Goal: Learn about a topic: Learn about a topic

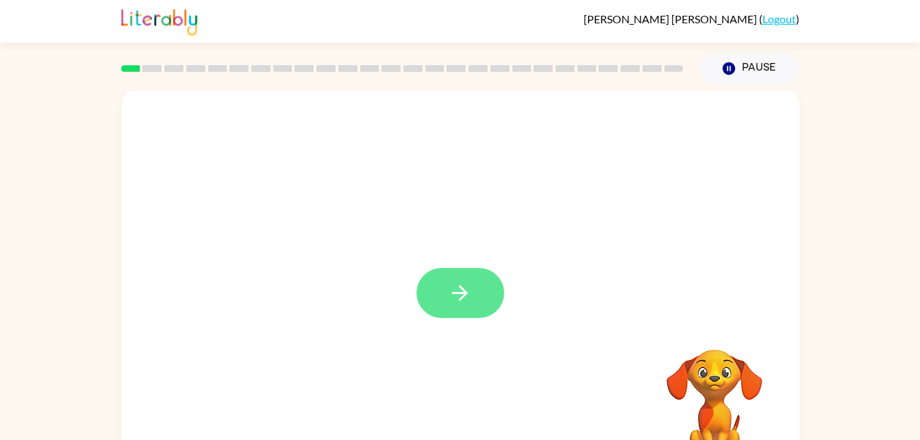
click at [468, 301] on icon "button" at bounding box center [460, 293] width 24 height 24
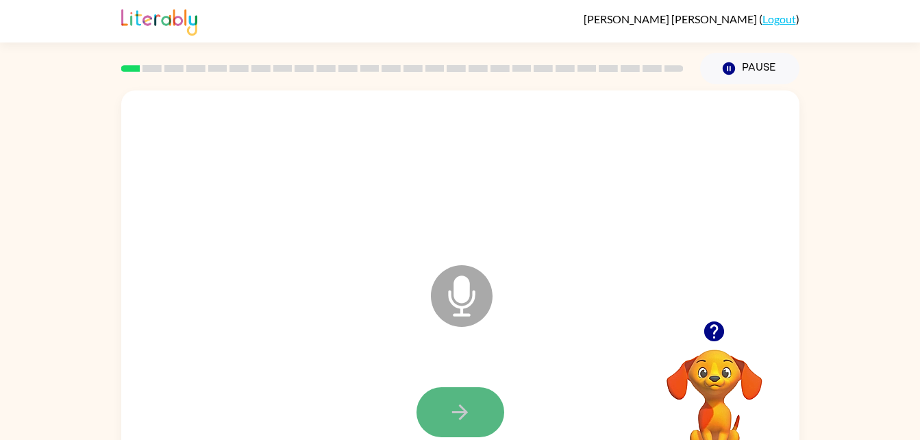
click at [472, 419] on button "button" at bounding box center [460, 412] width 88 height 50
drag, startPoint x: 472, startPoint y: 419, endPoint x: 451, endPoint y: 422, distance: 20.7
click at [451, 422] on icon "button" at bounding box center [460, 412] width 24 height 24
drag, startPoint x: 456, startPoint y: 423, endPoint x: 450, endPoint y: 418, distance: 7.4
click at [450, 418] on icon "button" at bounding box center [460, 412] width 24 height 24
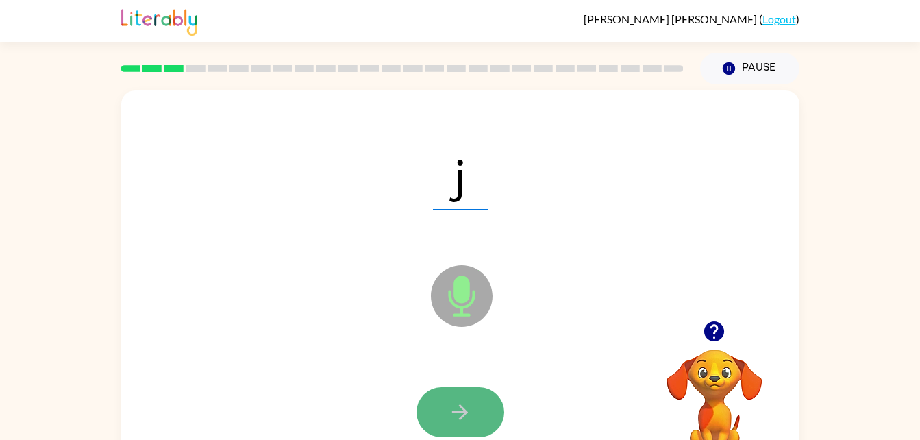
click at [462, 426] on button "button" at bounding box center [460, 412] width 88 height 50
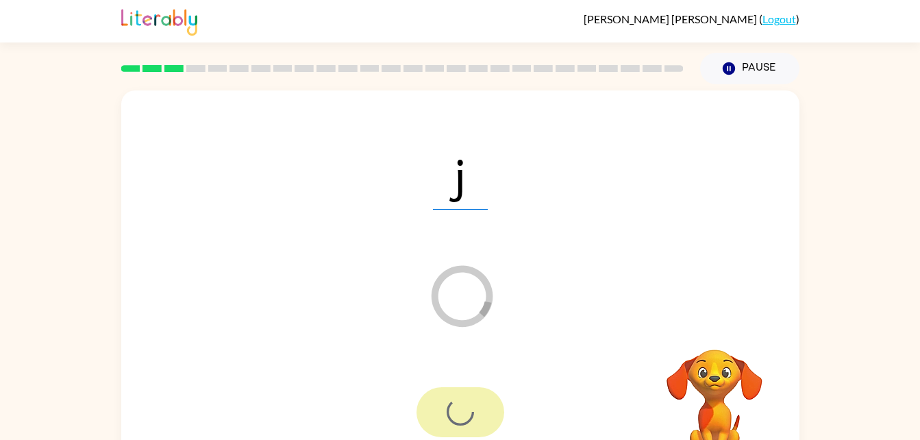
click at [462, 426] on div at bounding box center [460, 412] width 88 height 50
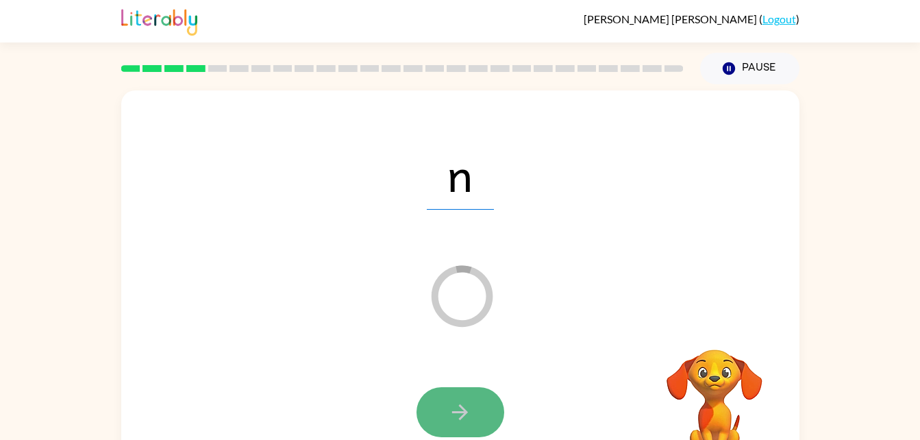
click at [483, 395] on button "button" at bounding box center [460, 412] width 88 height 50
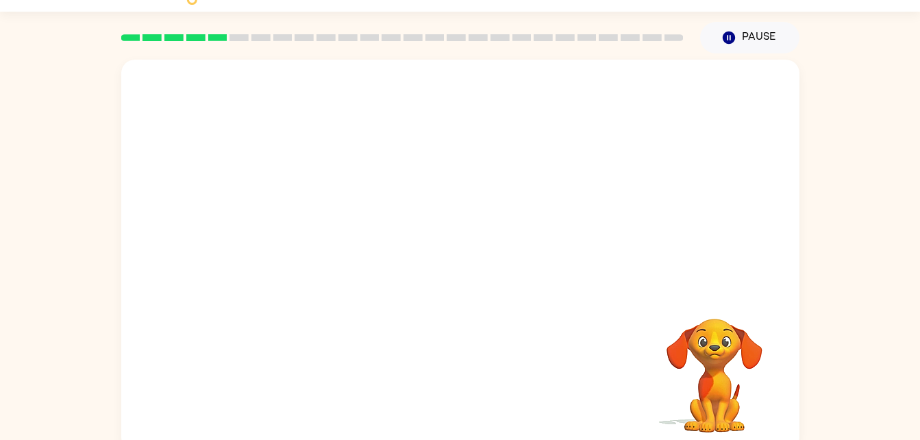
scroll to position [42, 0]
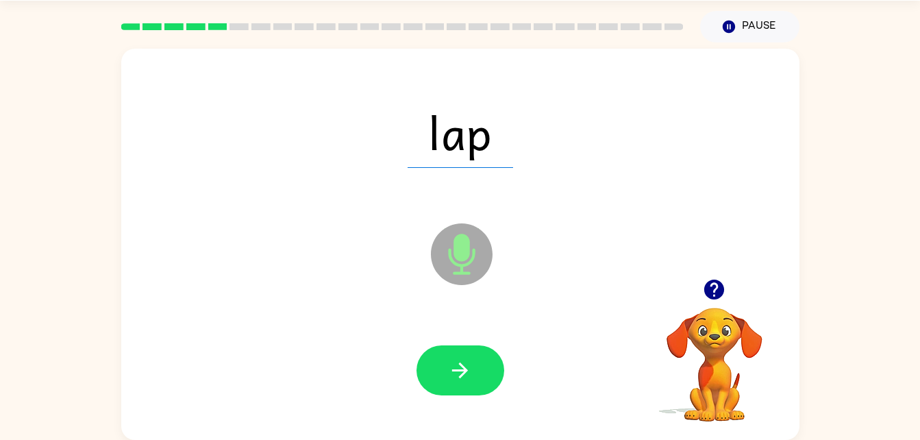
click at [556, 379] on div at bounding box center [460, 370] width 651 height 112
drag, startPoint x: 556, startPoint y: 379, endPoint x: 450, endPoint y: 160, distance: 243.5
click at [450, 160] on div "lap Microphone The Microphone is here when it is your turn to talk" at bounding box center [460, 244] width 678 height 391
click at [450, 160] on span "lap" at bounding box center [460, 132] width 105 height 71
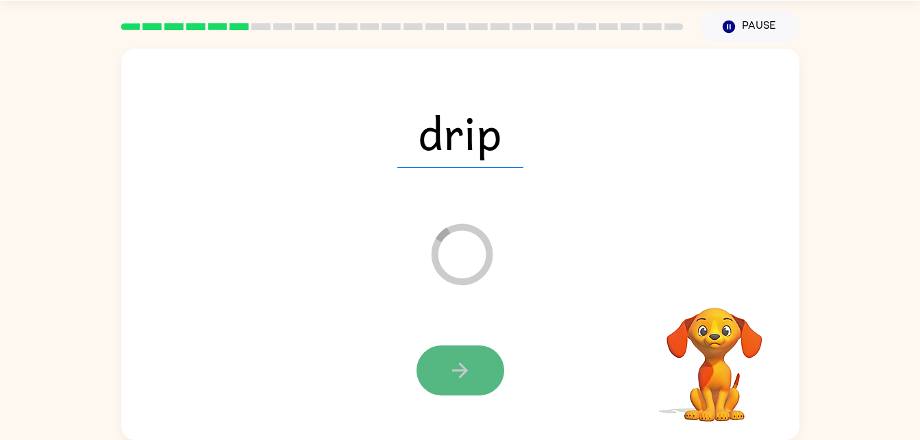
click at [477, 384] on button "button" at bounding box center [460, 370] width 88 height 50
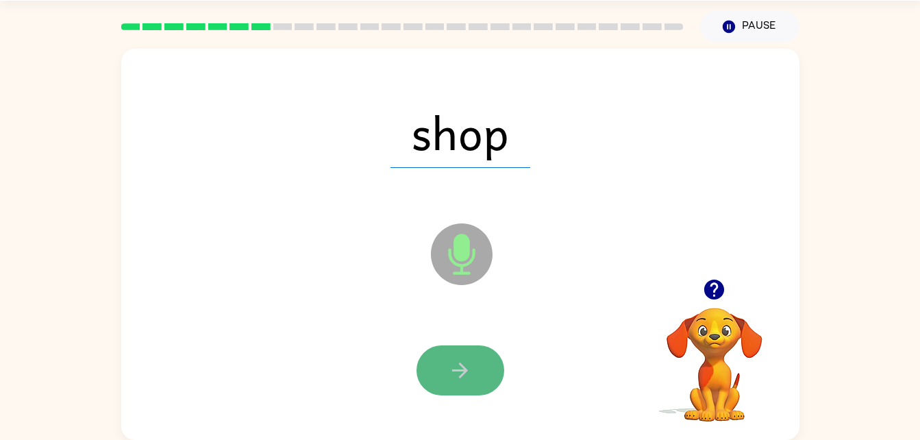
click at [465, 370] on icon "button" at bounding box center [460, 370] width 16 height 16
click at [465, 355] on button "button" at bounding box center [460, 370] width 88 height 50
click at [477, 365] on button "button" at bounding box center [460, 370] width 88 height 50
click at [467, 375] on icon "button" at bounding box center [460, 370] width 24 height 24
click at [464, 375] on icon "button" at bounding box center [460, 370] width 24 height 24
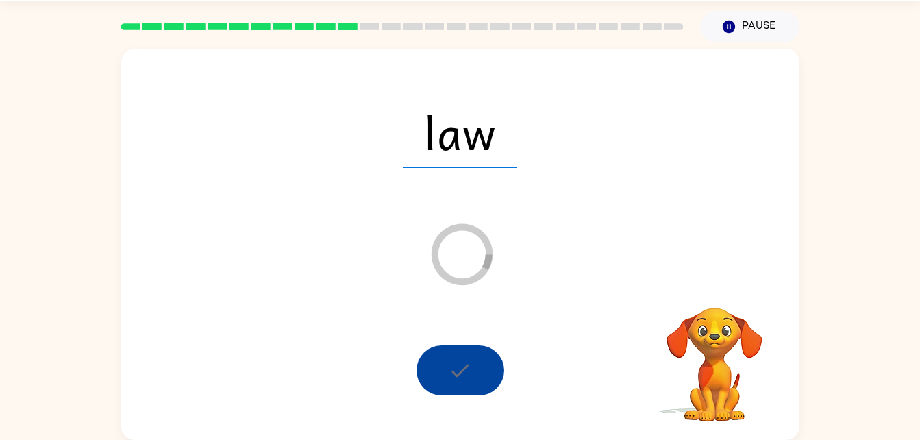
click at [464, 386] on div at bounding box center [460, 370] width 88 height 50
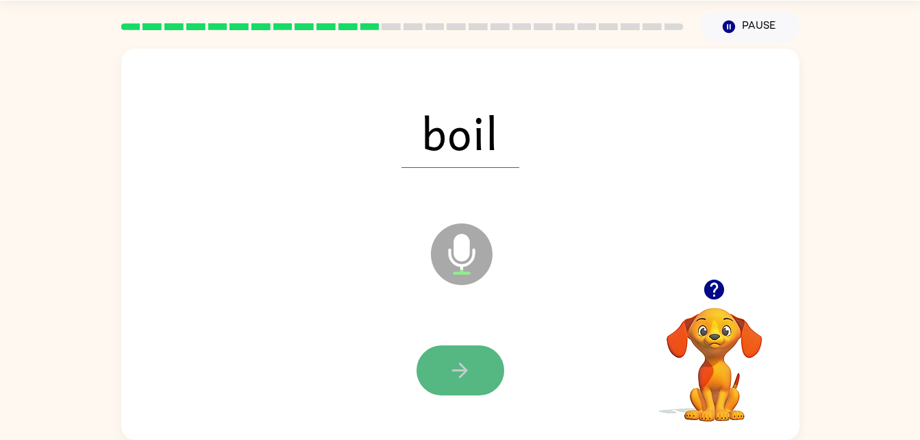
click at [449, 360] on icon "button" at bounding box center [460, 370] width 24 height 24
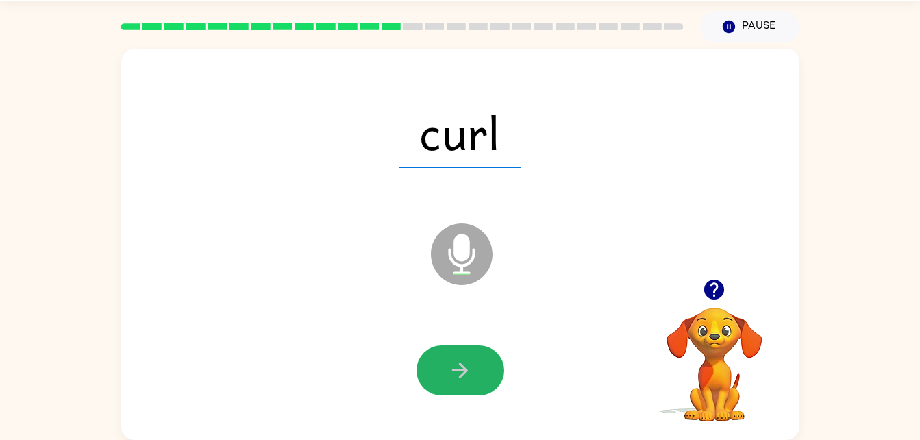
click at [449, 360] on icon "button" at bounding box center [460, 370] width 24 height 24
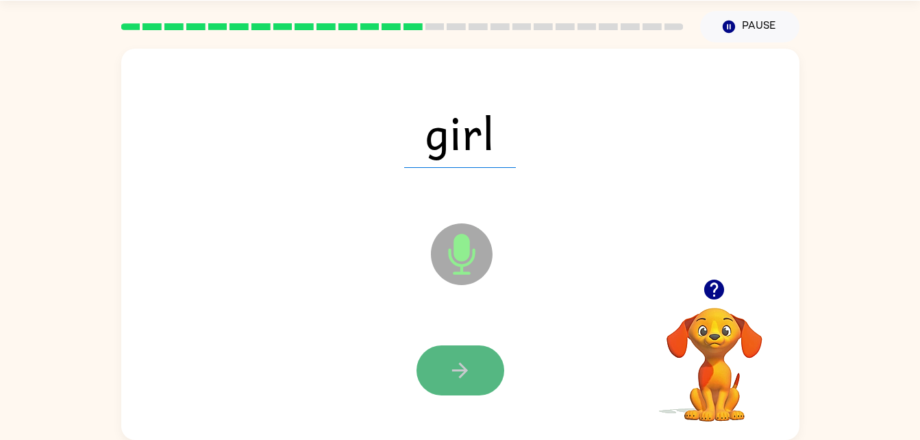
click at [455, 360] on icon "button" at bounding box center [460, 370] width 24 height 24
click at [486, 362] on button "button" at bounding box center [460, 370] width 88 height 50
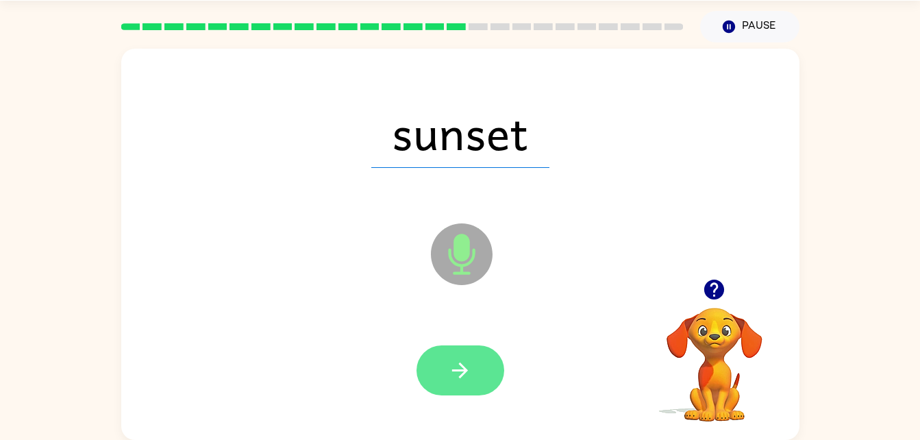
click at [486, 366] on button "button" at bounding box center [460, 370] width 88 height 50
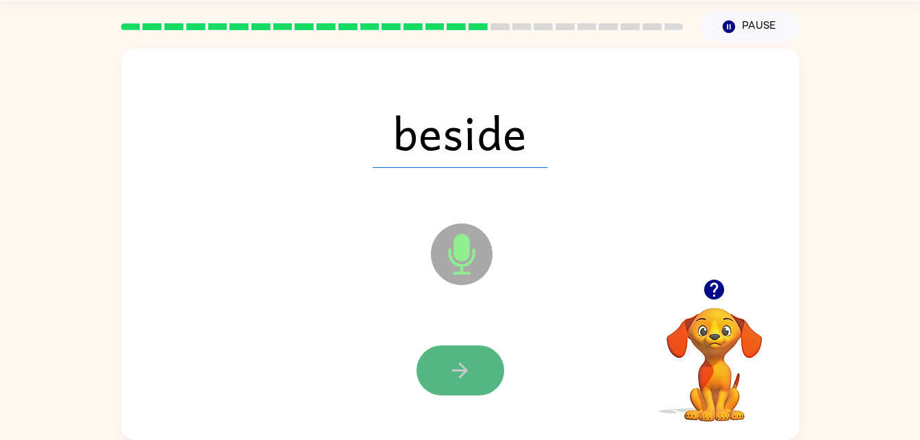
click at [494, 373] on button "button" at bounding box center [460, 370] width 88 height 50
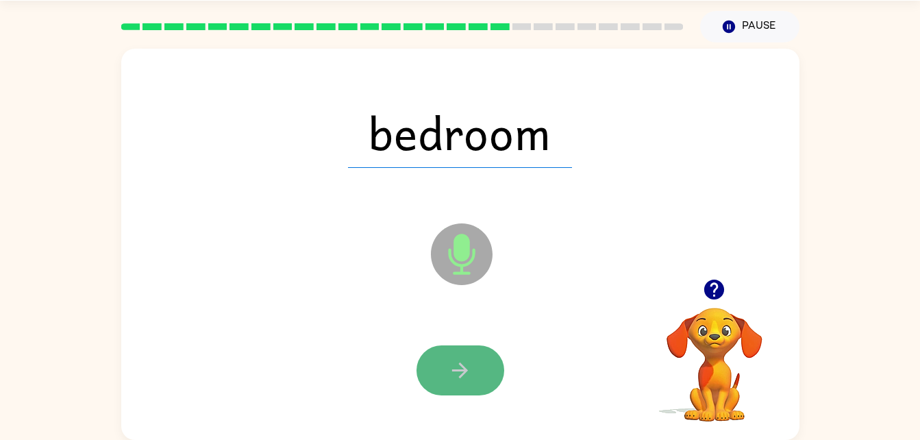
click at [475, 375] on button "button" at bounding box center [460, 370] width 88 height 50
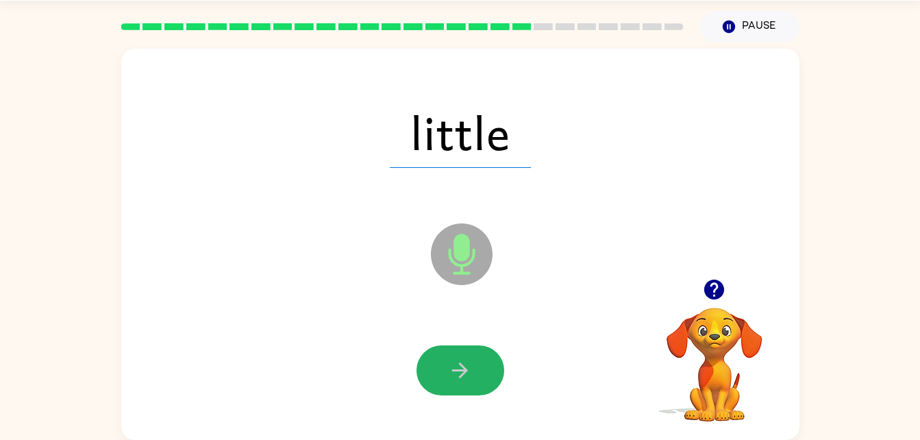
drag, startPoint x: 451, startPoint y: 370, endPoint x: 461, endPoint y: 377, distance: 12.2
click at [461, 377] on icon "button" at bounding box center [460, 370] width 24 height 24
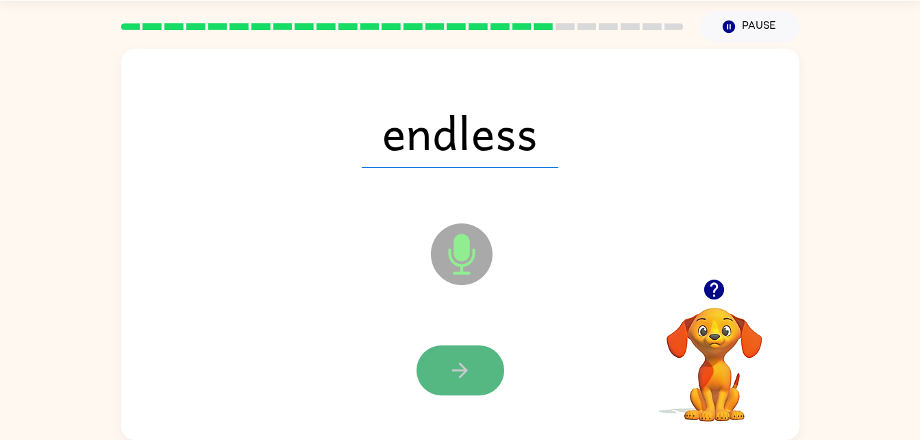
click at [479, 350] on button "button" at bounding box center [460, 370] width 88 height 50
click at [455, 379] on icon "button" at bounding box center [460, 370] width 24 height 24
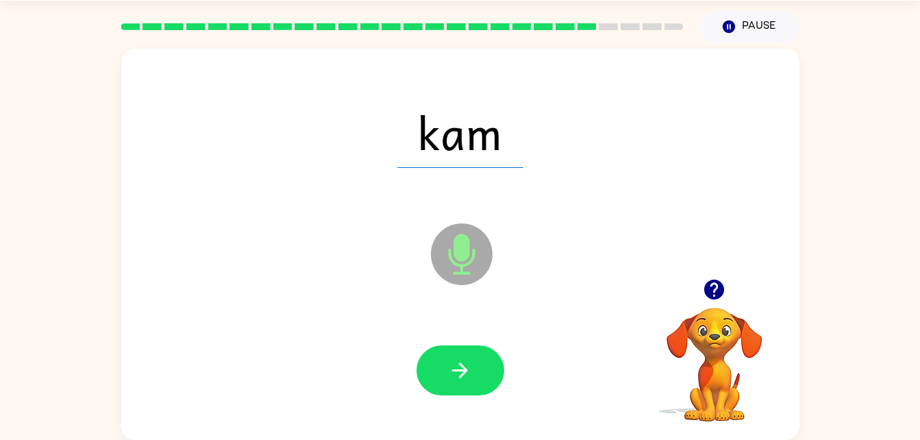
drag, startPoint x: 471, startPoint y: 395, endPoint x: 460, endPoint y: 397, distance: 11.3
click at [460, 397] on div at bounding box center [460, 370] width 651 height 112
click at [478, 365] on button "button" at bounding box center [460, 370] width 88 height 50
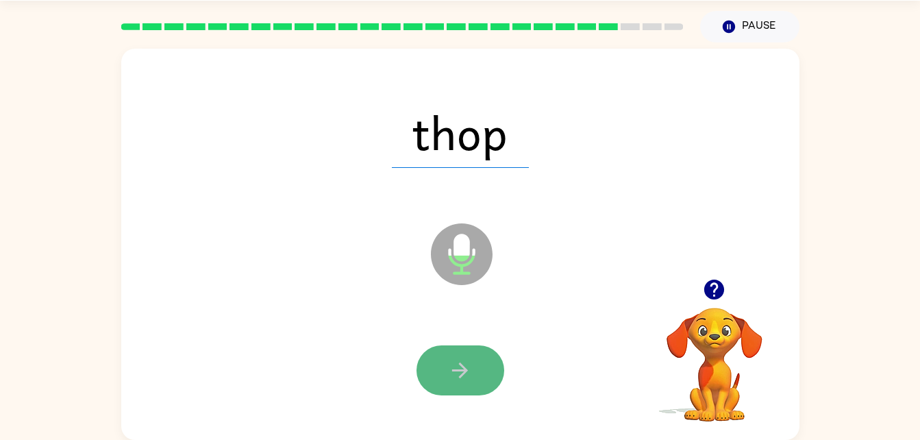
click at [489, 358] on button "button" at bounding box center [460, 370] width 88 height 50
click at [489, 356] on button "button" at bounding box center [460, 370] width 88 height 50
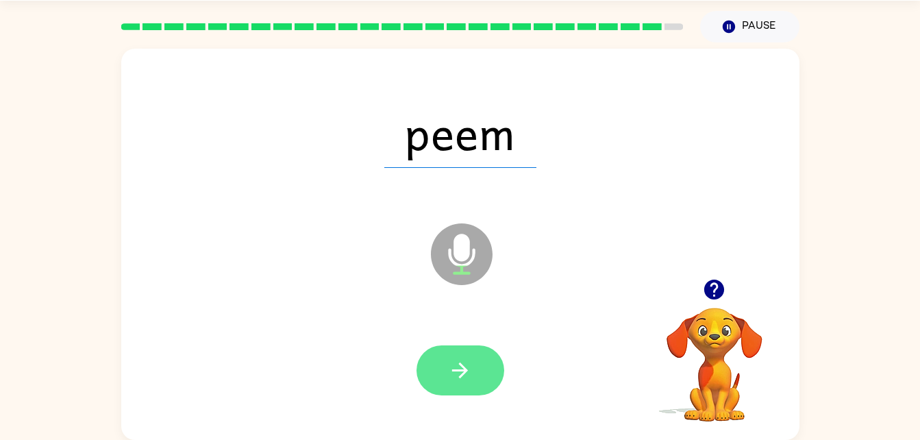
click at [468, 366] on icon "button" at bounding box center [460, 370] width 24 height 24
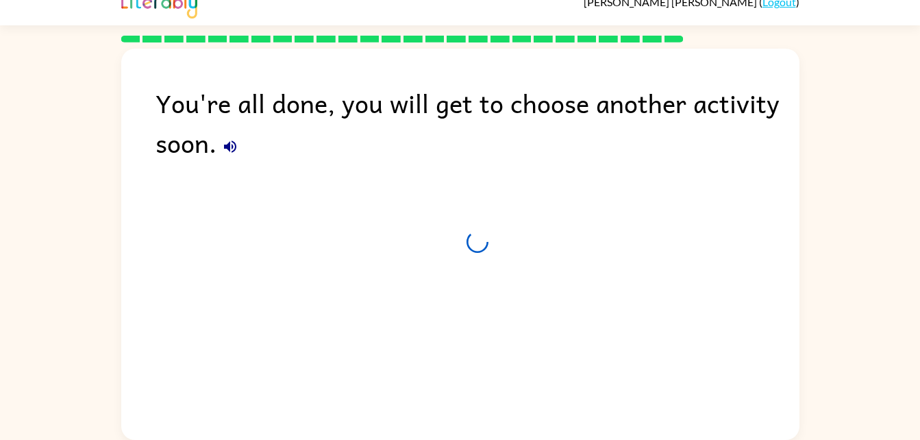
scroll to position [17, 0]
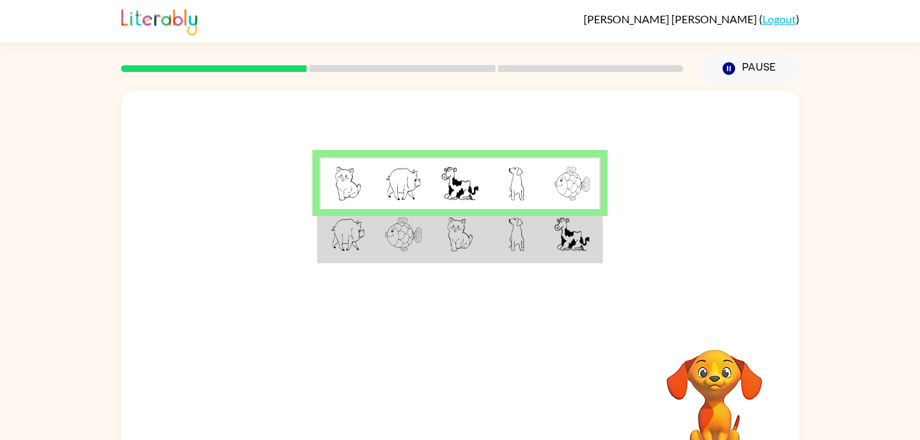
click at [530, 239] on td at bounding box center [516, 235] width 56 height 53
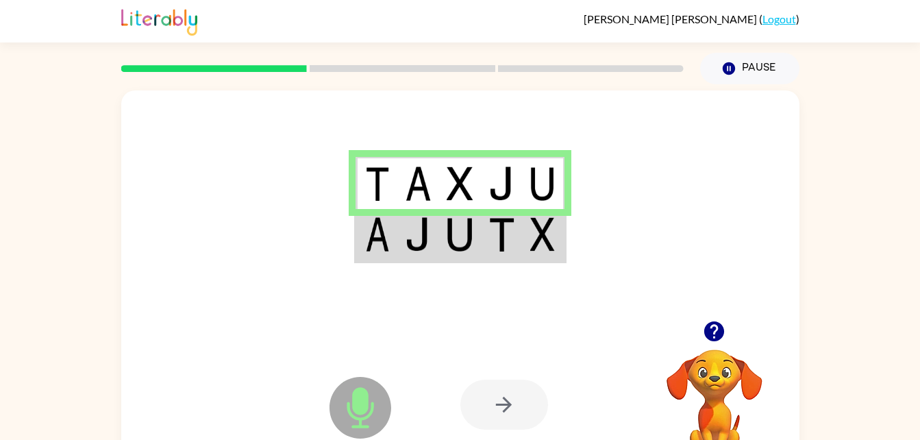
click at [506, 411] on div at bounding box center [504, 404] width 88 height 50
click at [543, 185] on img at bounding box center [542, 183] width 25 height 34
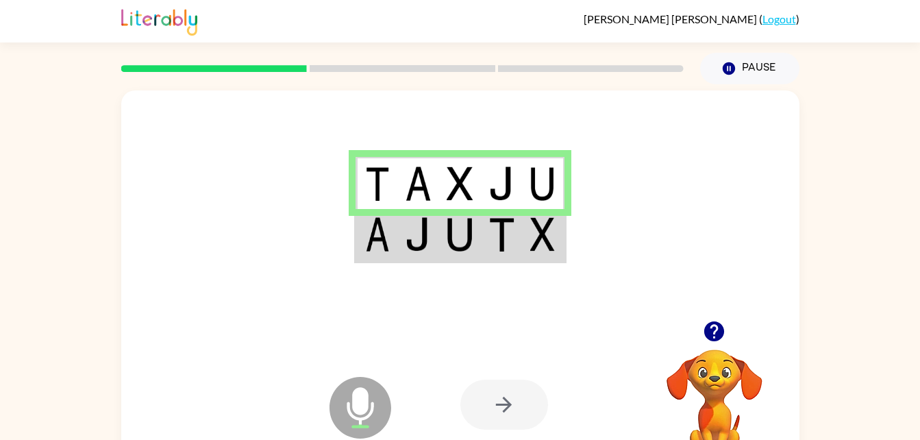
click at [423, 252] on td at bounding box center [418, 235] width 42 height 53
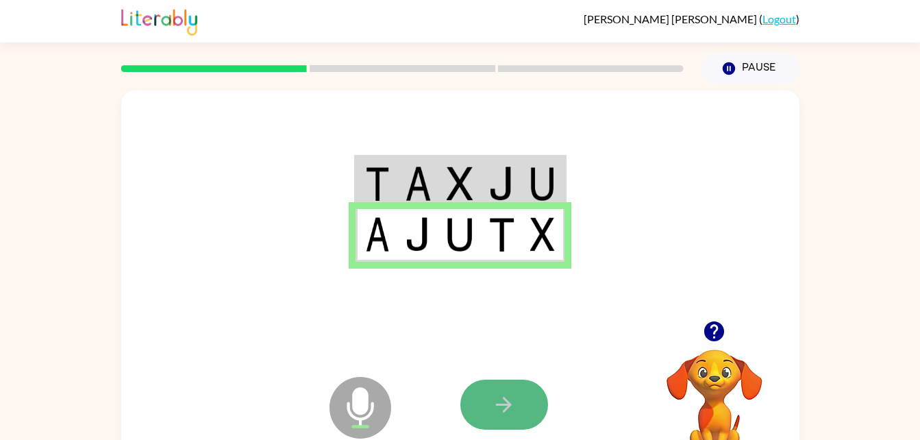
click at [516, 392] on button "button" at bounding box center [504, 404] width 88 height 50
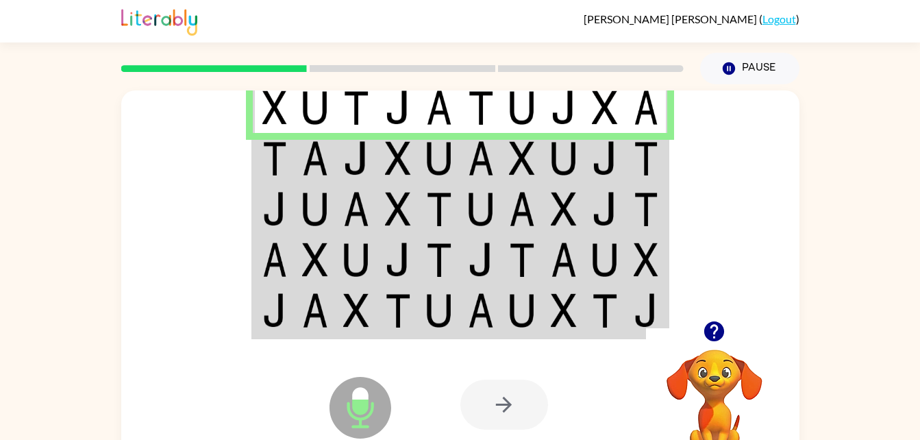
click at [267, 143] on img at bounding box center [274, 158] width 25 height 34
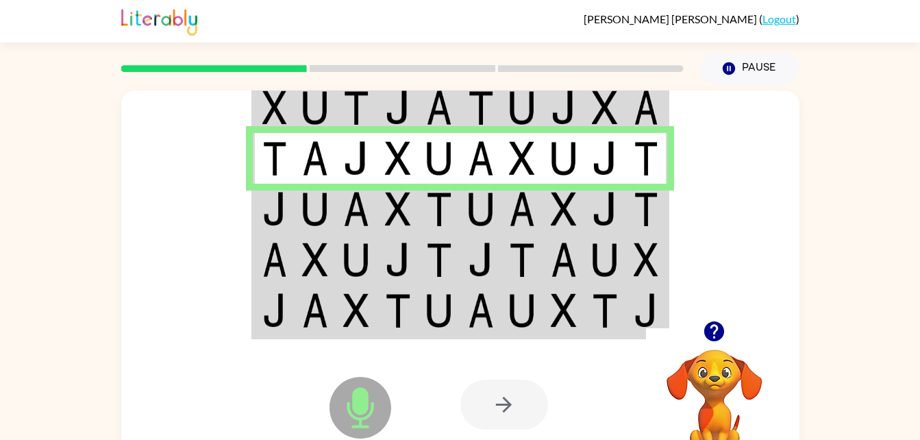
click at [303, 208] on img at bounding box center [315, 209] width 26 height 34
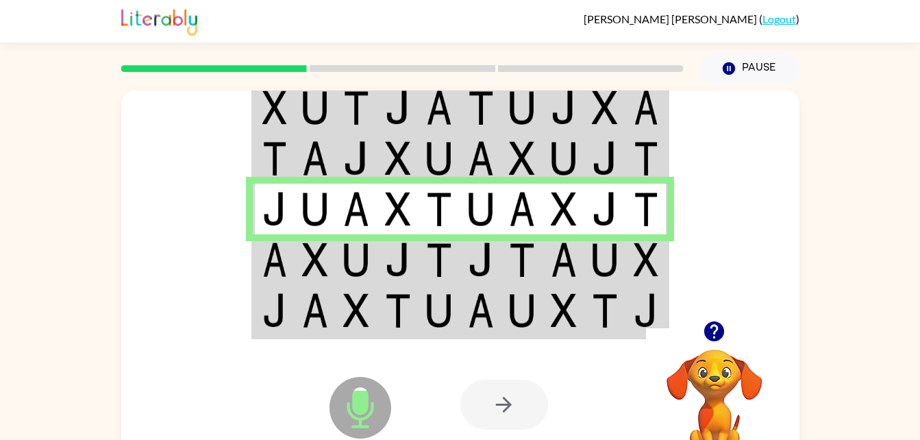
drag, startPoint x: 257, startPoint y: 271, endPoint x: 265, endPoint y: 270, distance: 8.2
click at [265, 270] on td at bounding box center [274, 259] width 42 height 51
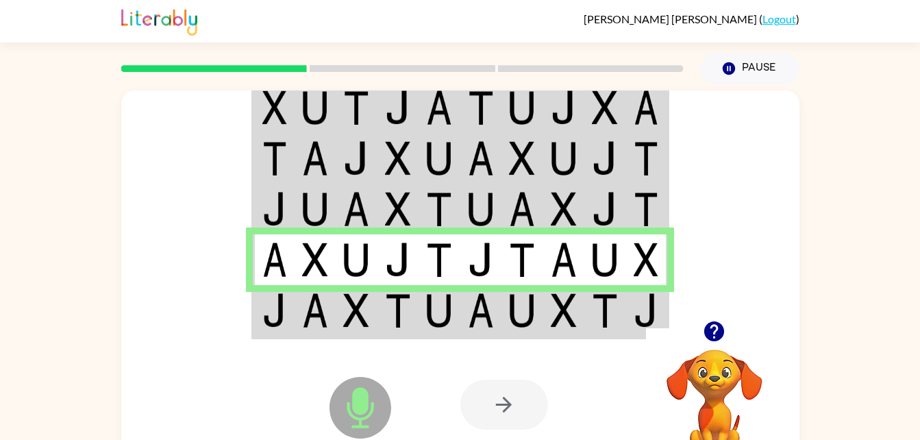
click at [321, 303] on img at bounding box center [315, 310] width 26 height 34
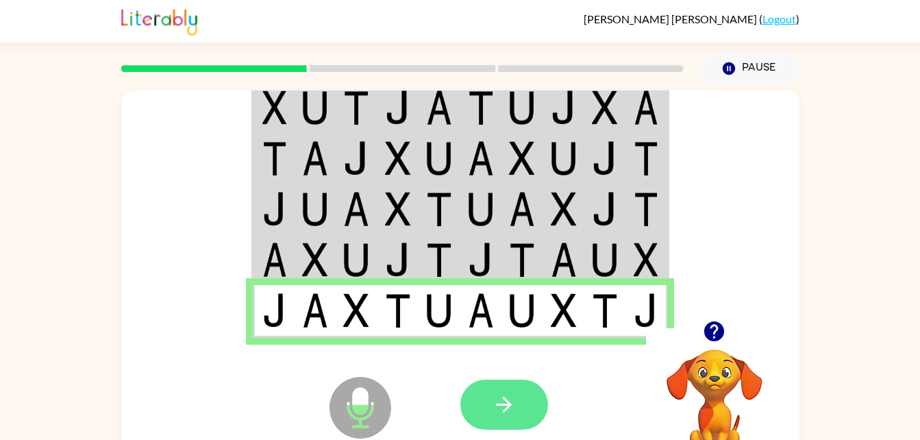
click at [517, 405] on button "button" at bounding box center [504, 404] width 88 height 50
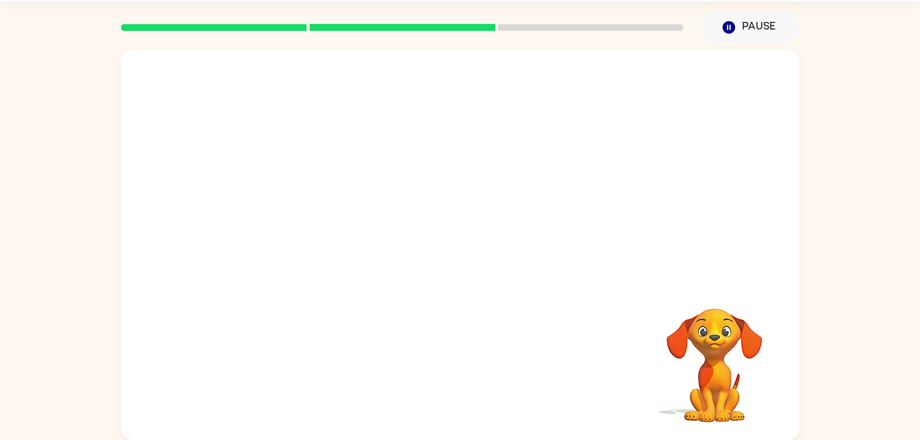
scroll to position [42, 0]
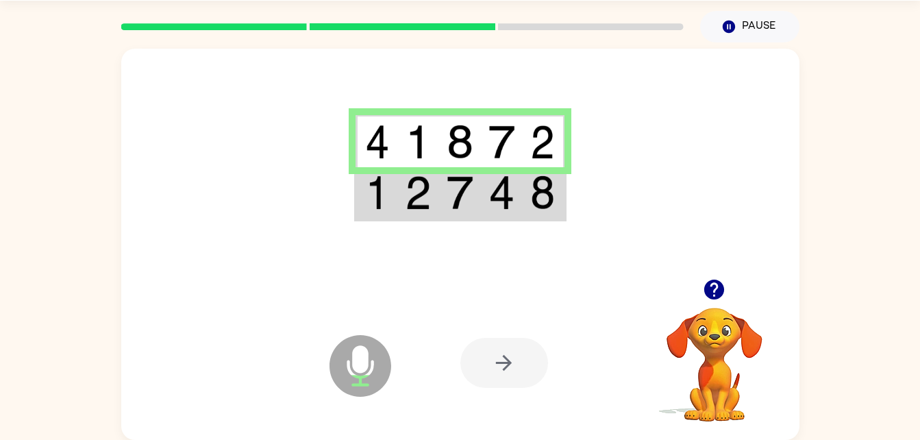
click at [374, 187] on img at bounding box center [377, 192] width 25 height 34
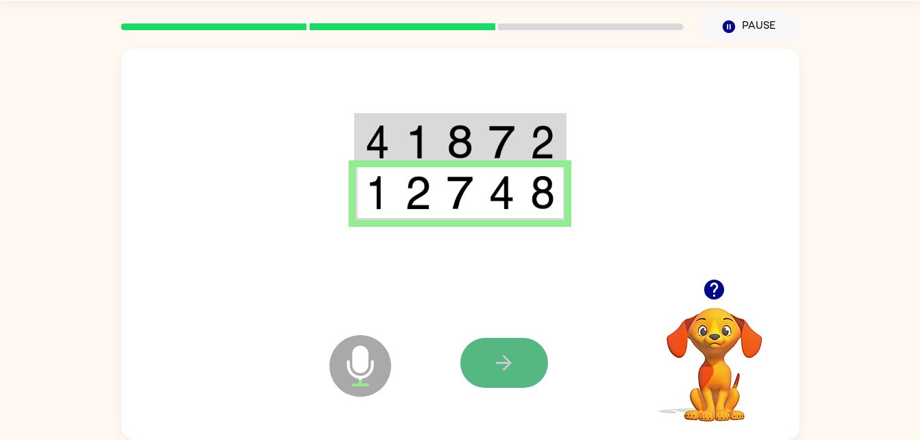
click at [495, 365] on icon "button" at bounding box center [504, 363] width 24 height 24
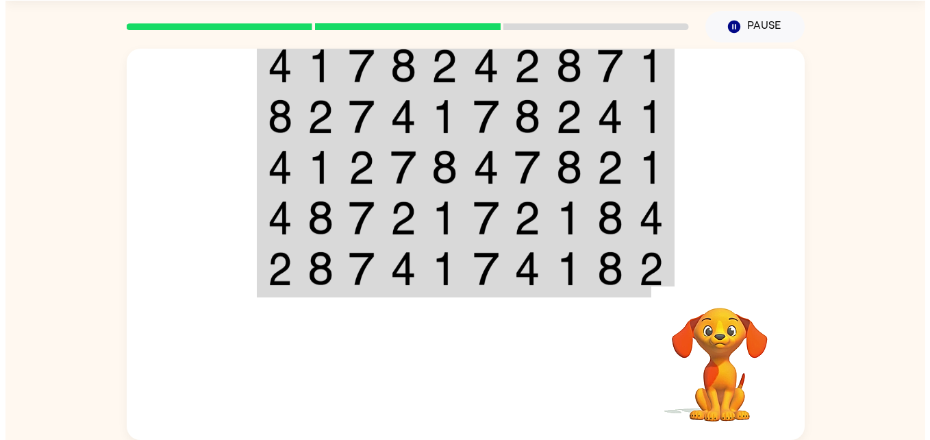
scroll to position [0, 0]
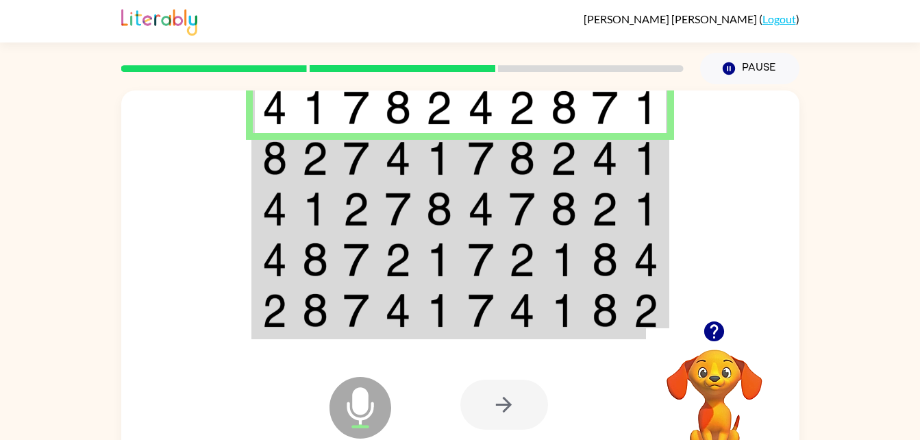
click at [366, 172] on img at bounding box center [356, 158] width 26 height 34
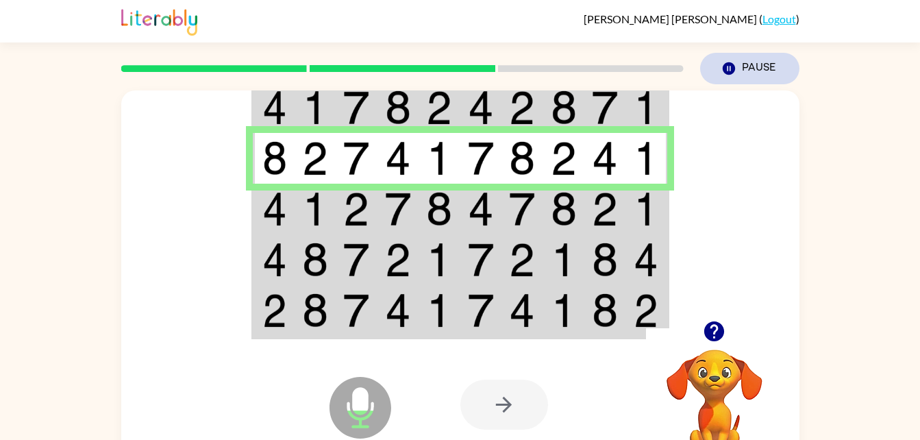
click at [735, 67] on icon "Pause" at bounding box center [728, 68] width 15 height 15
